Goal: Connect with others: Participate in discussion

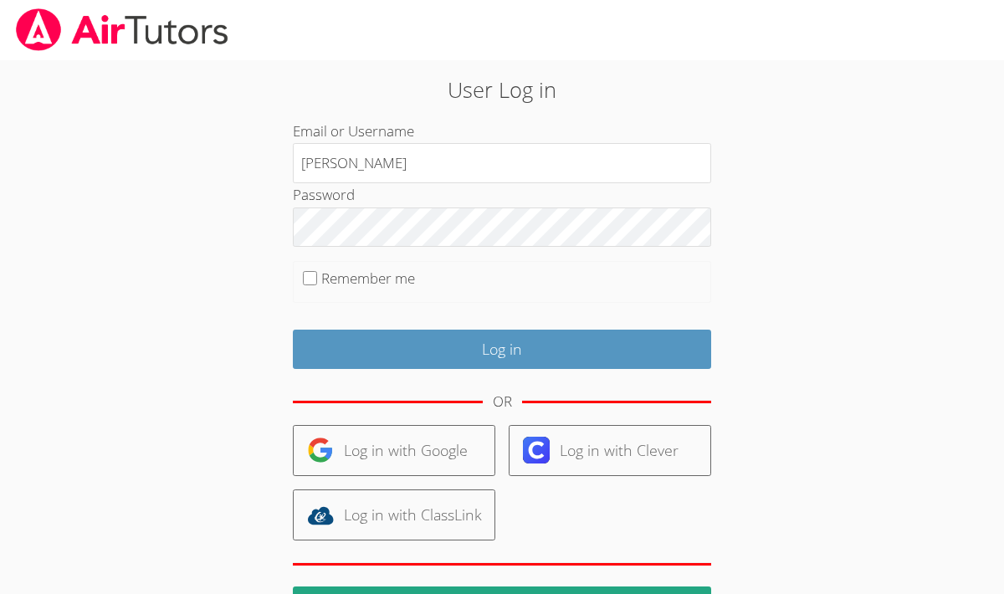
type input "[PERSON_NAME]"
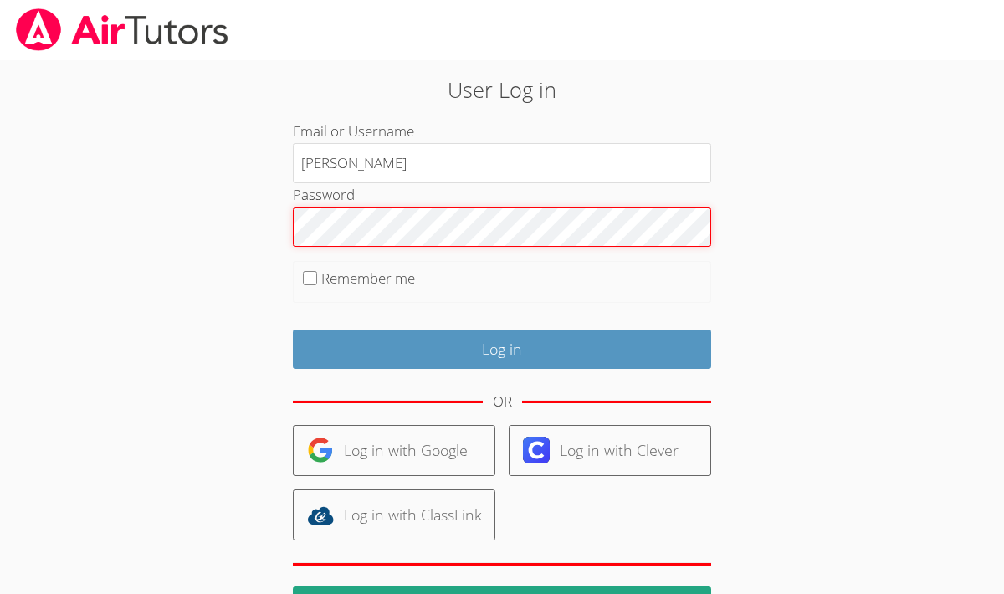
click at [276, 220] on div "User Log in Email or Username [PERSON_NAME] Password Remember me Log in OR Log …" at bounding box center [502, 362] width 542 height 577
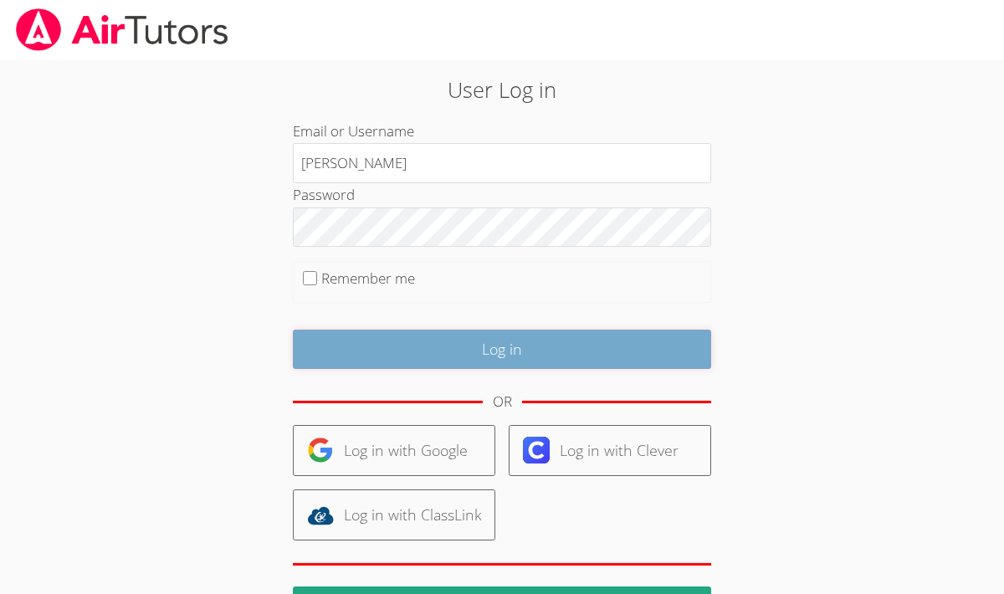
click at [478, 338] on input "Log in" at bounding box center [502, 349] width 418 height 39
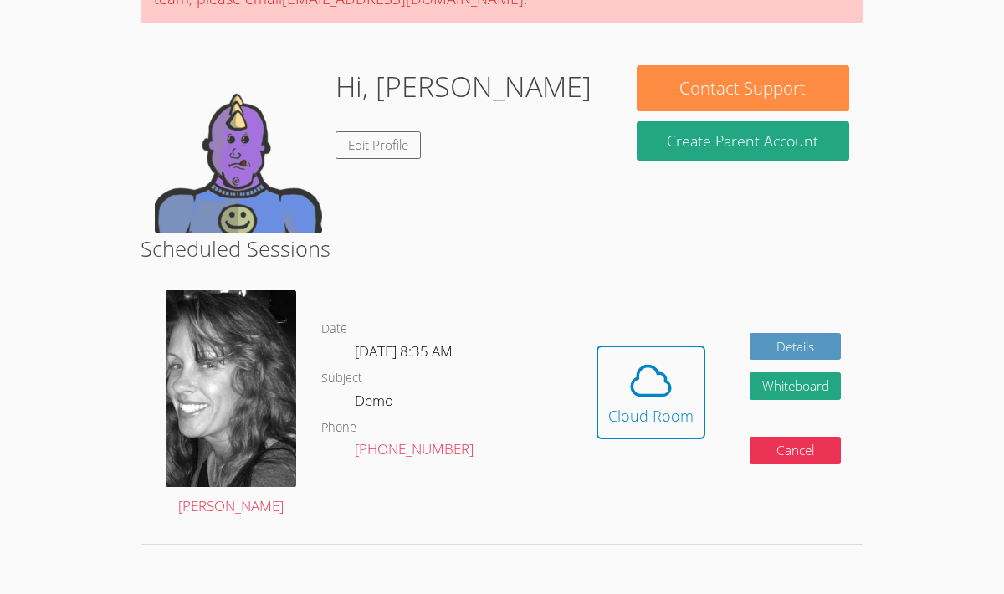
scroll to position [235, 0]
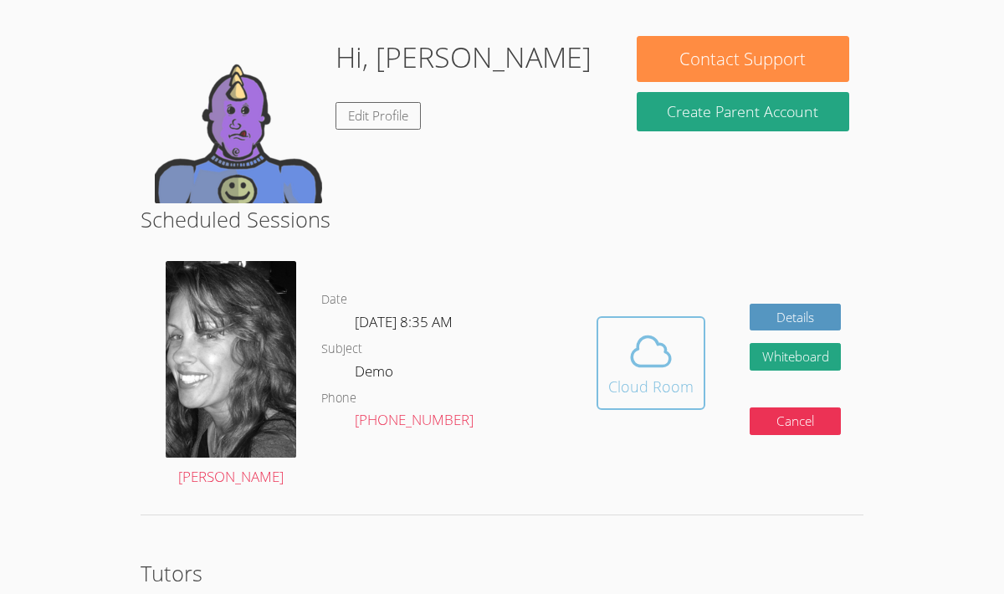
click at [639, 375] on div "Cloud Room" at bounding box center [650, 386] width 85 height 23
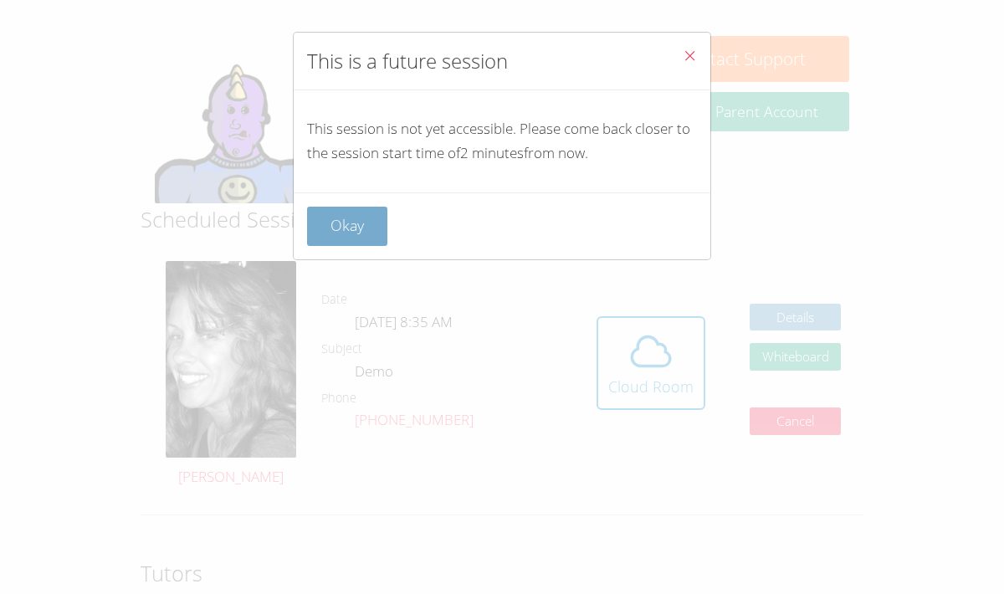
click at [360, 226] on button "Okay" at bounding box center [347, 226] width 80 height 39
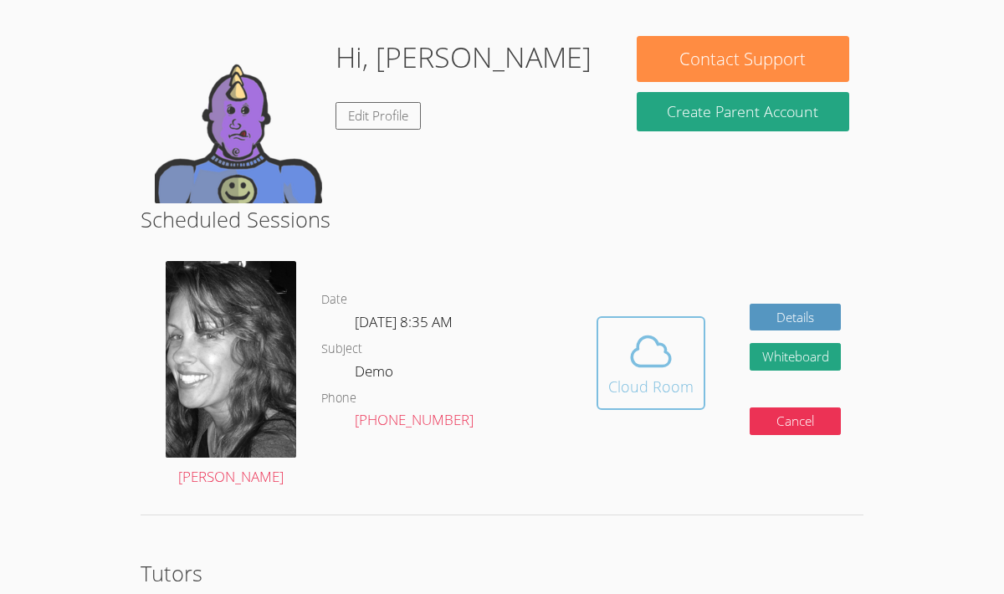
click at [685, 357] on span at bounding box center [650, 351] width 85 height 47
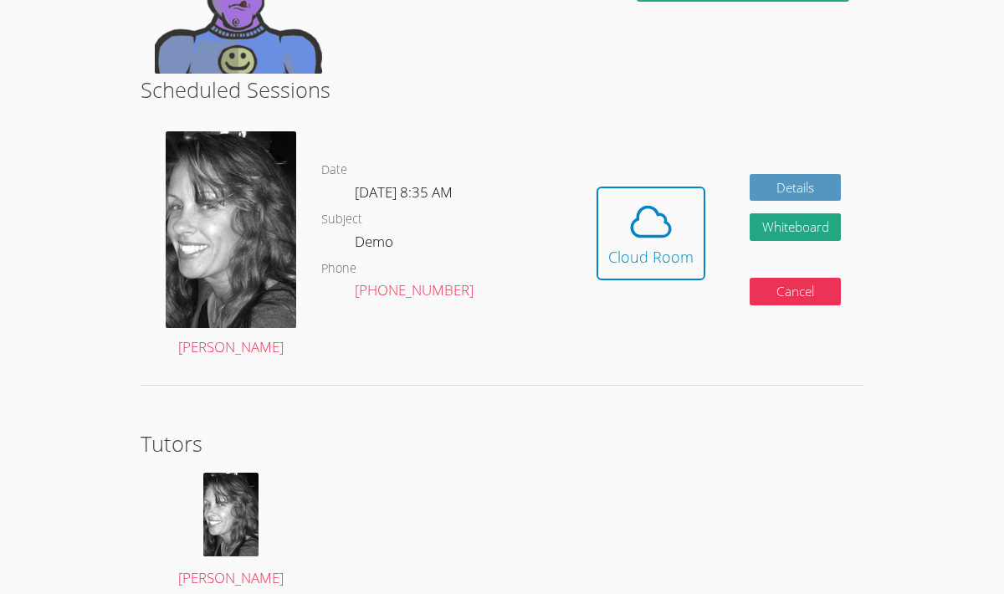
scroll to position [366, 0]
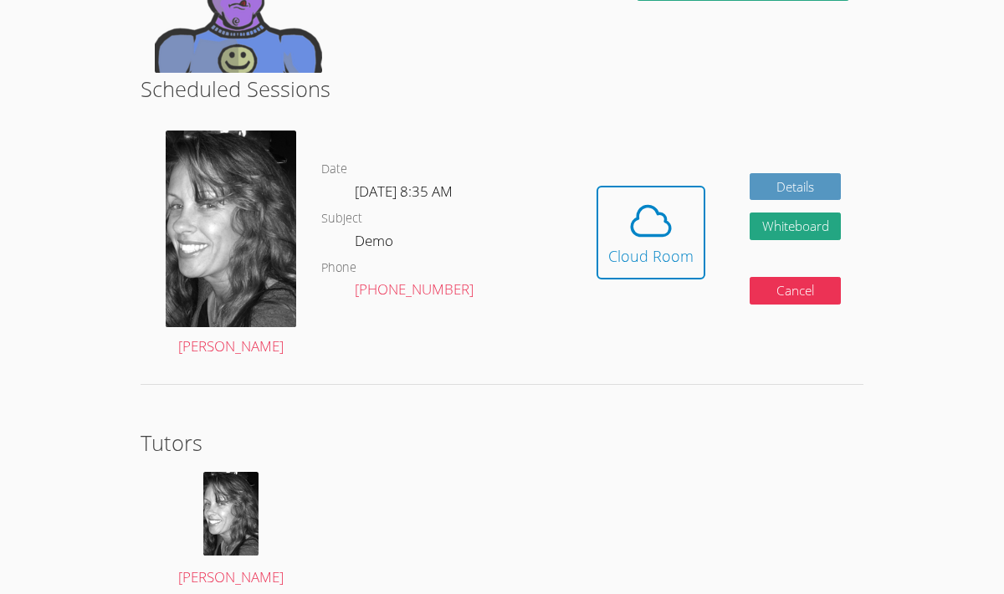
click at [557, 340] on div "Date Wed Aug 20, 8:35 AM Subject Demo Phone (512) 294-7190" at bounding box center [447, 245] width 253 height 254
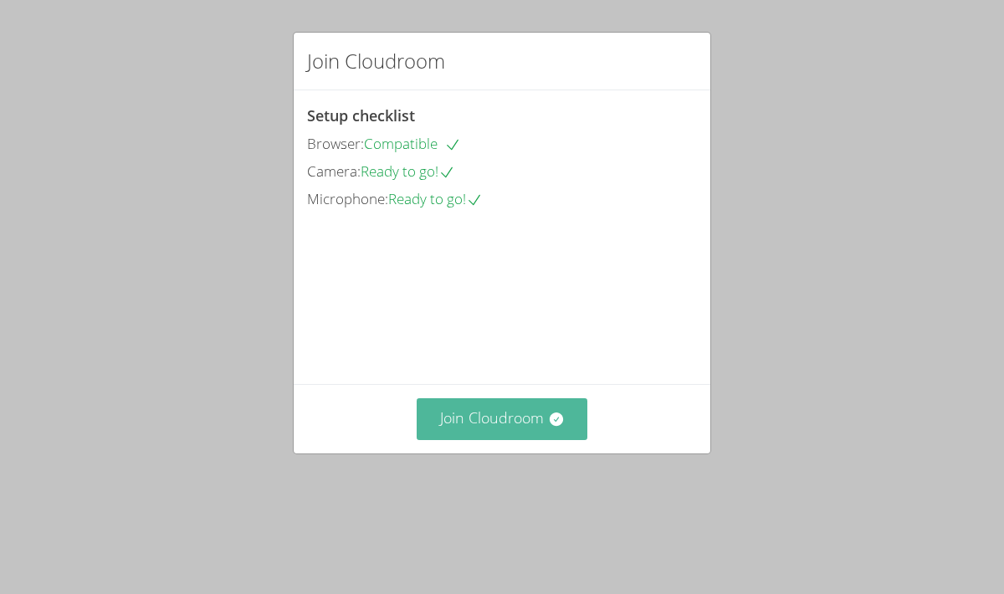
click at [472, 439] on button "Join Cloudroom" at bounding box center [503, 418] width 172 height 41
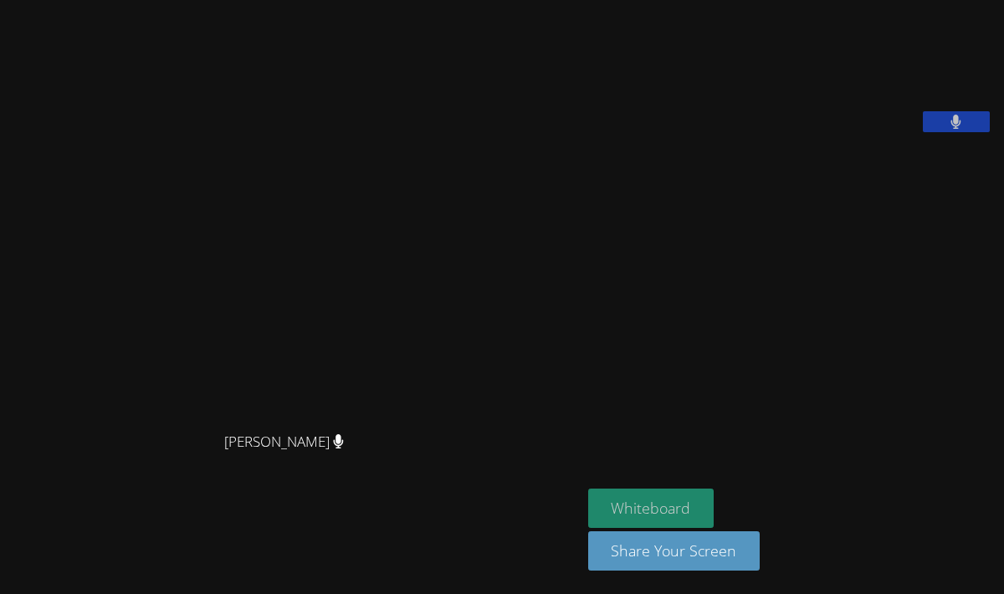
click at [642, 495] on button "Whiteboard" at bounding box center [651, 508] width 126 height 39
